Goal: Use online tool/utility: Use online tool/utility

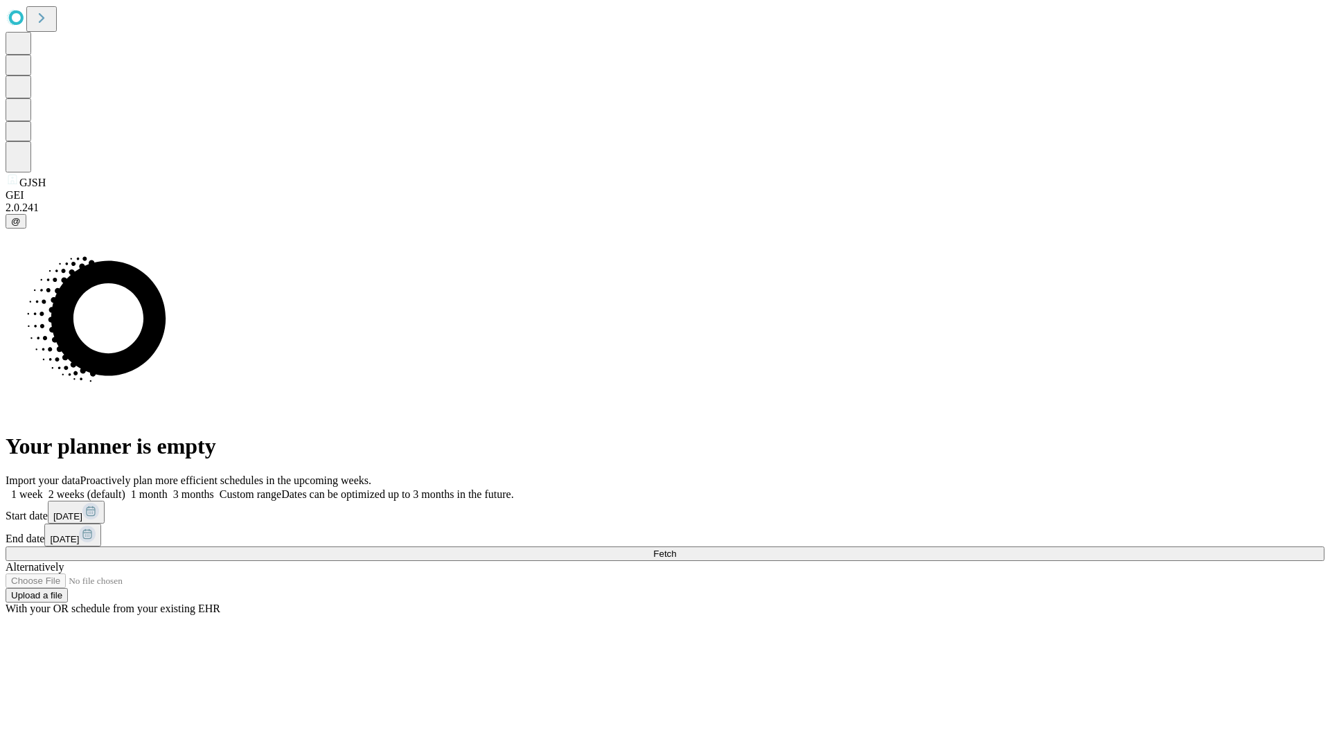
click at [676, 549] on span "Fetch" at bounding box center [664, 554] width 23 height 10
